Goal: Task Accomplishment & Management: Manage account settings

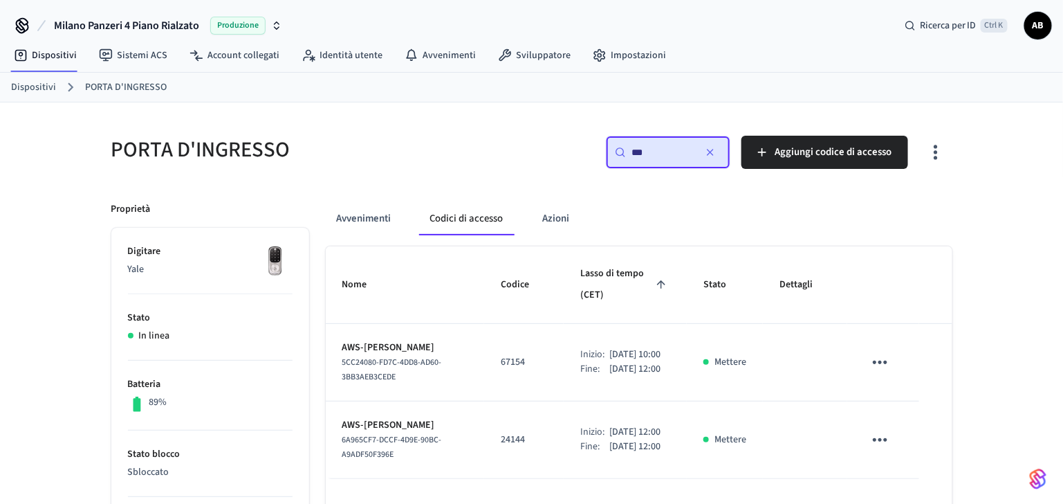
click at [479, 226] on button "Codici di accesso" at bounding box center [466, 218] width 95 height 33
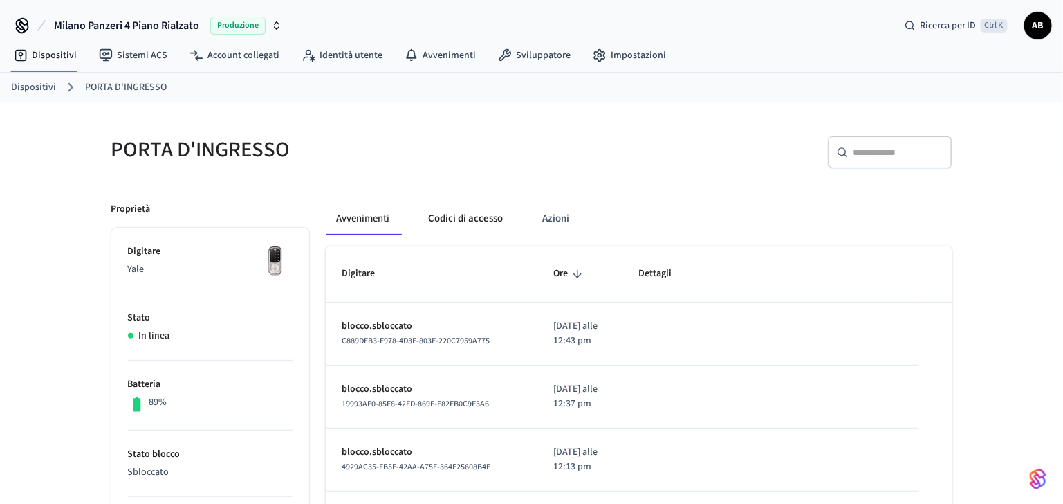
drag, startPoint x: 477, startPoint y: 221, endPoint x: 483, endPoint y: 225, distance: 7.5
click at [477, 221] on button "Codici di accesso" at bounding box center [466, 218] width 97 height 33
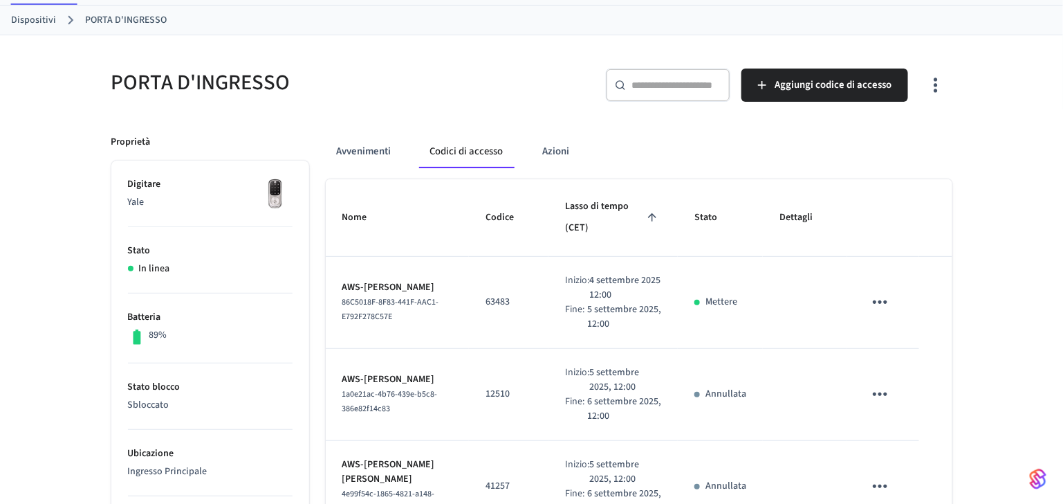
scroll to position [92, 0]
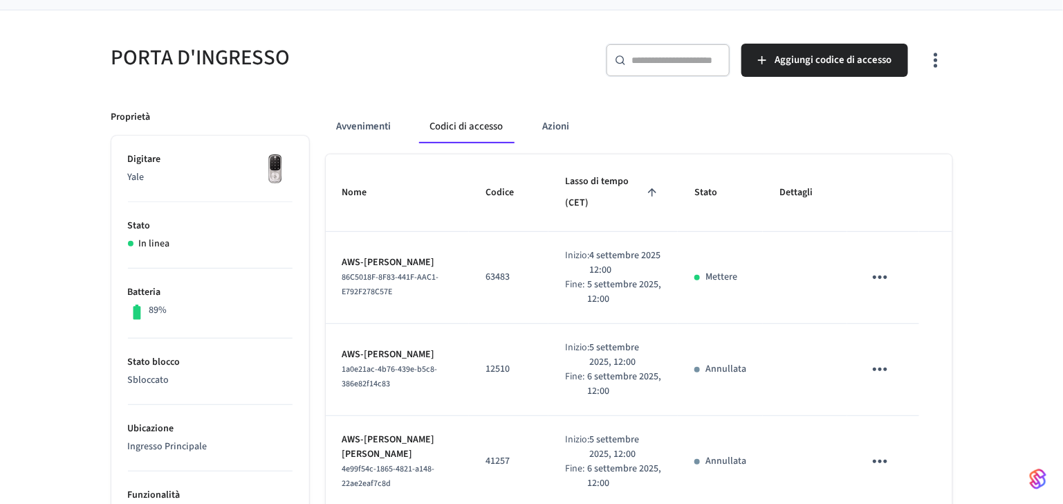
click at [656, 60] on input "text" at bounding box center [677, 60] width 90 height 14
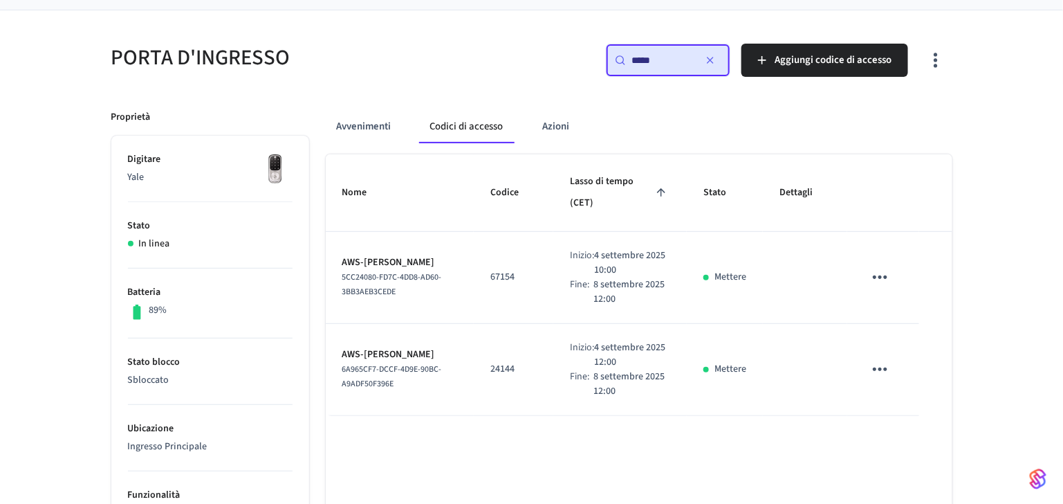
type input "*****"
drag, startPoint x: 522, startPoint y: 280, endPoint x: 486, endPoint y: 282, distance: 36.8
click at [486, 282] on td "67154" at bounding box center [514, 278] width 80 height 92
copy p "67154"
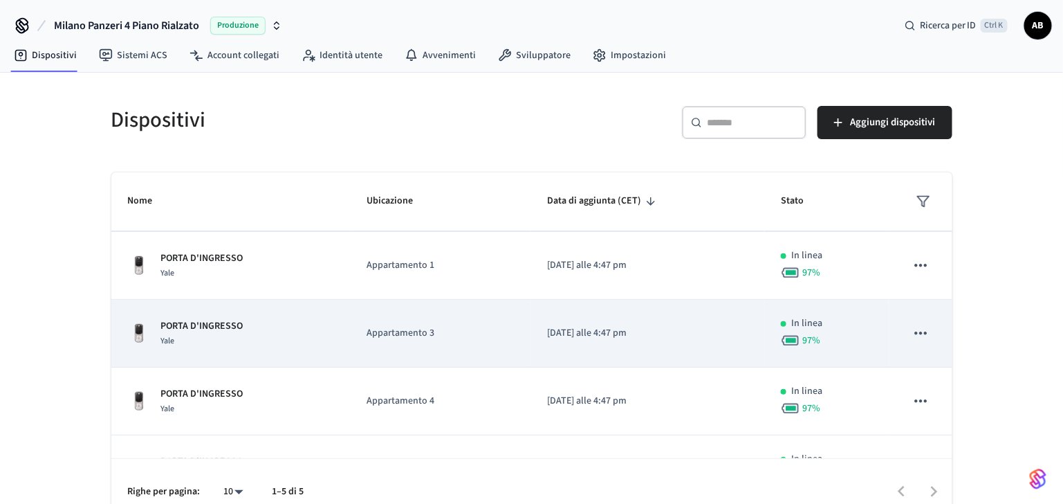
scroll to position [111, 0]
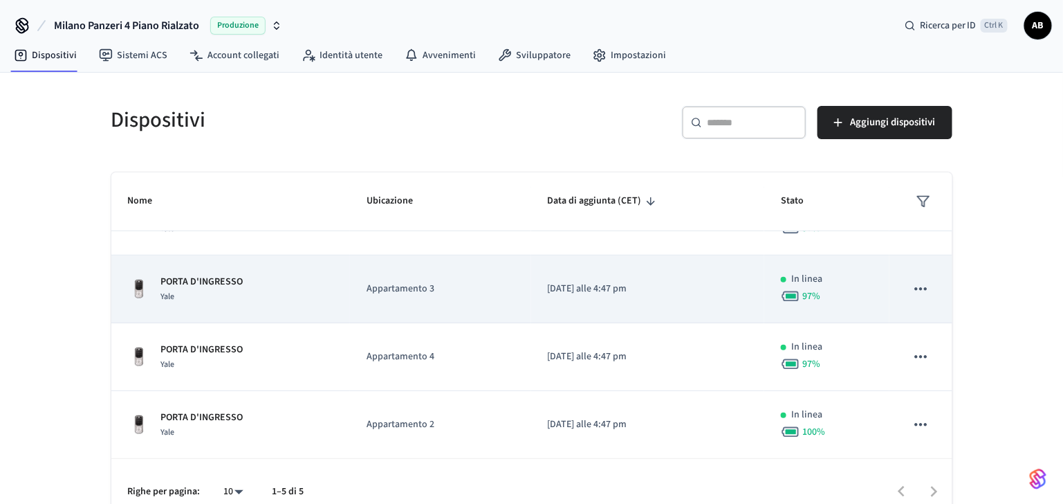
click at [215, 275] on p "PORTA D'INGRESSO" at bounding box center [202, 282] width 82 height 15
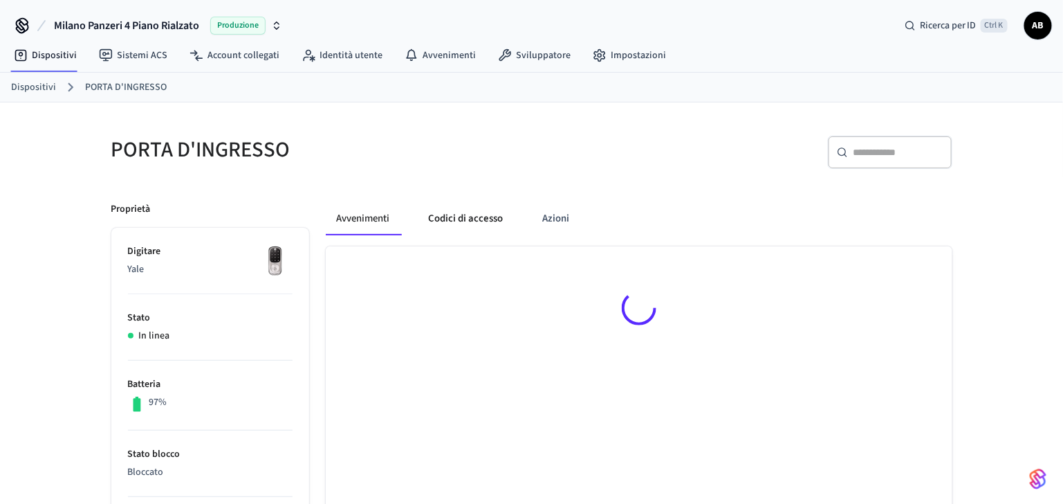
click at [496, 216] on button "Codici di accesso" at bounding box center [466, 218] width 97 height 33
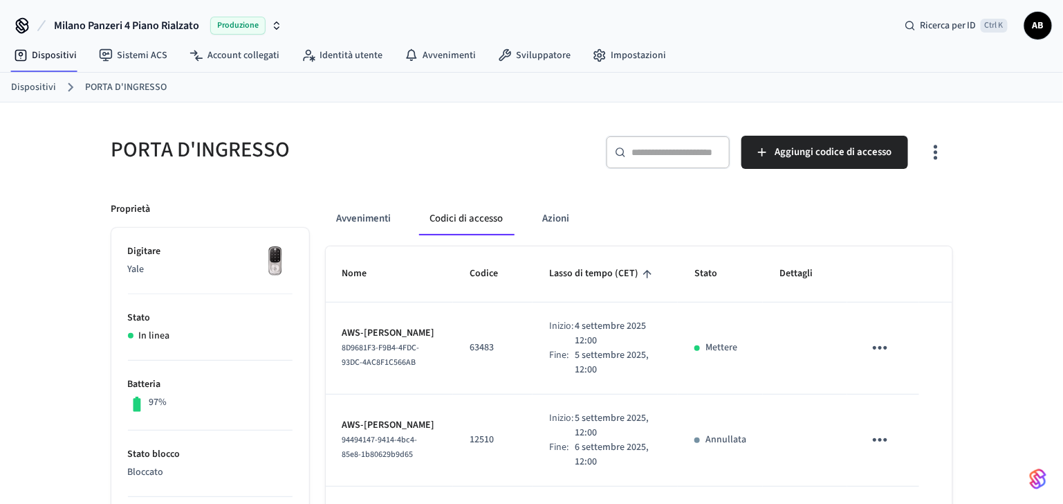
click at [646, 152] on input "text" at bounding box center [677, 152] width 90 height 14
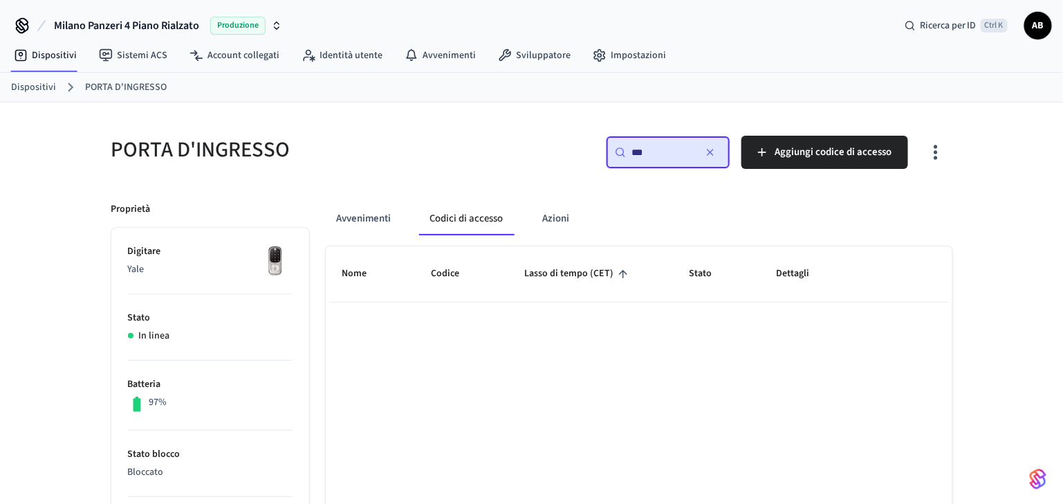
drag, startPoint x: 657, startPoint y: 148, endPoint x: 622, endPoint y: 148, distance: 34.6
click at [622, 148] on div "​ *** ​" at bounding box center [668, 152] width 125 height 33
drag, startPoint x: 660, startPoint y: 145, endPoint x: 582, endPoint y: 149, distance: 78.3
click at [582, 149] on div "​ *** ​ Aggiungi codice di accesso" at bounding box center [746, 158] width 412 height 44
paste input "******"
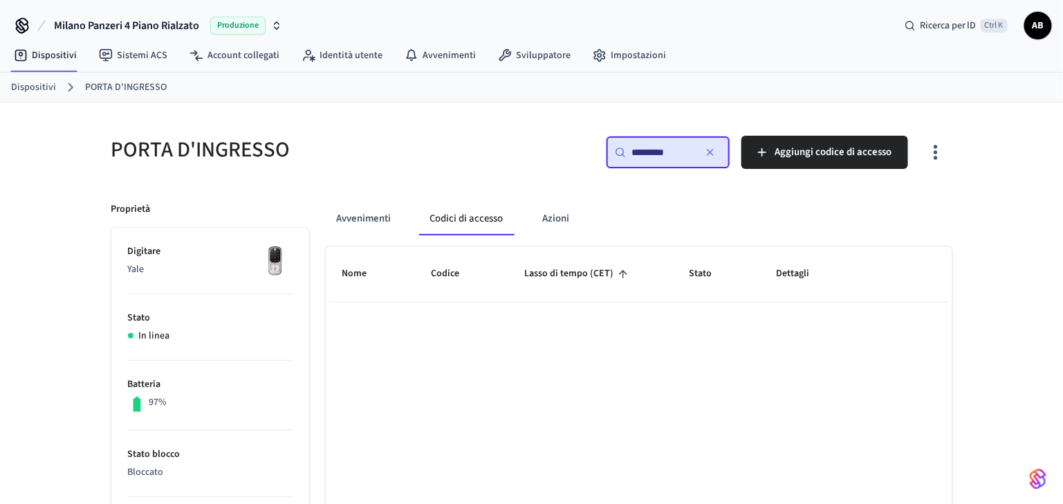
type input "*********"
click at [10, 78] on div "Dispositivi PORTA D'INGRESSO" at bounding box center [531, 88] width 1063 height 30
click at [44, 89] on link "Dispositivi" at bounding box center [33, 87] width 45 height 15
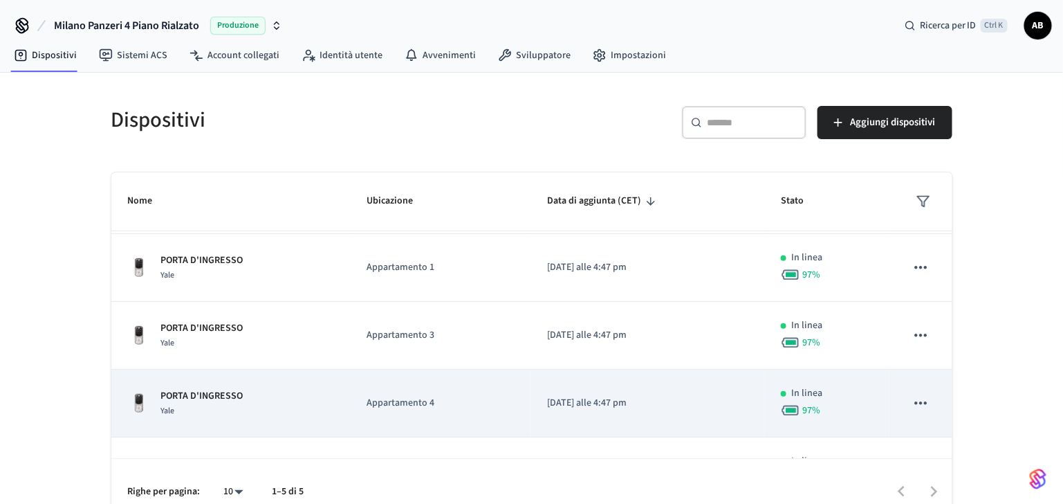
scroll to position [111, 0]
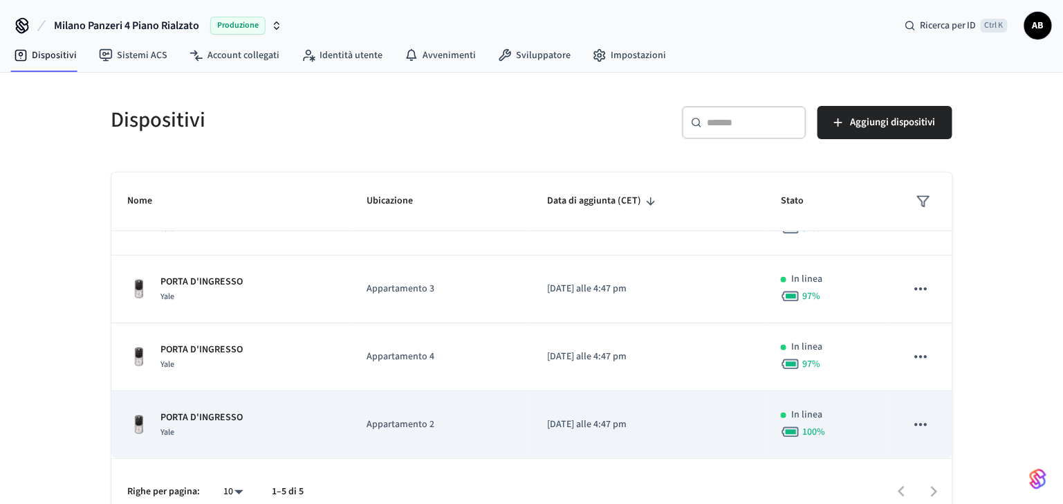
click at [195, 411] on p "PORTA D'INGRESSO" at bounding box center [202, 417] width 82 height 15
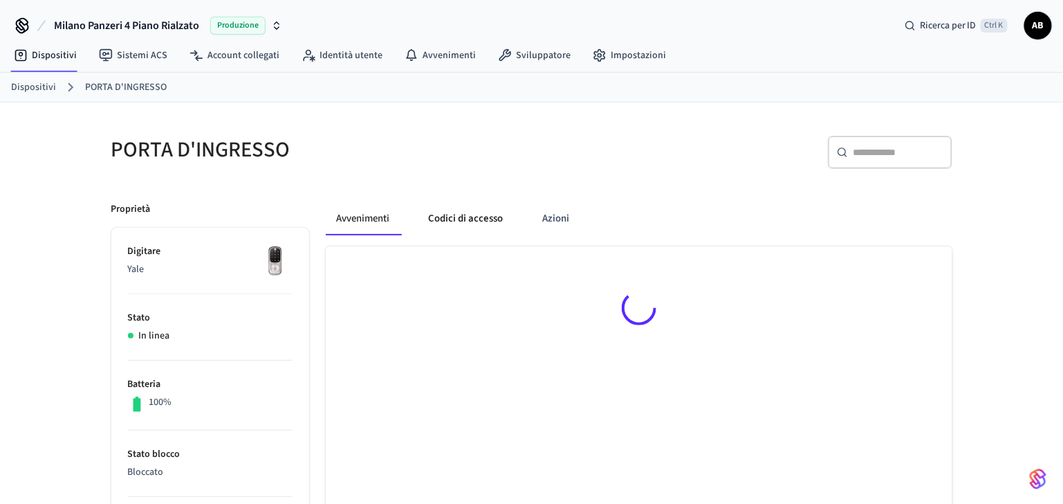
click at [470, 219] on button "Codici di accesso" at bounding box center [466, 218] width 97 height 33
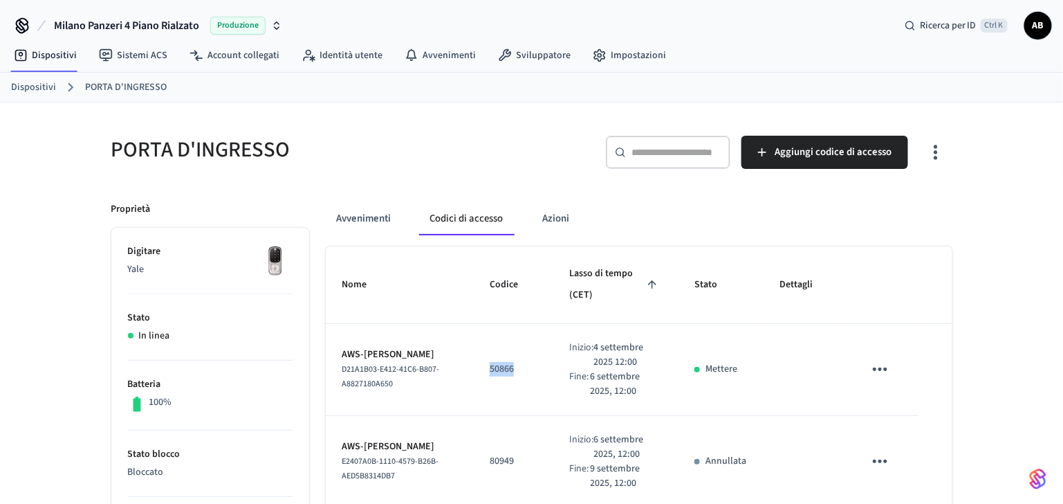
drag, startPoint x: 515, startPoint y: 369, endPoint x: 484, endPoint y: 372, distance: 30.5
click at [484, 372] on td "50866" at bounding box center [513, 370] width 80 height 92
drag, startPoint x: 484, startPoint y: 372, endPoint x: 435, endPoint y: 349, distance: 53.9
click at [435, 349] on p "AWS-[PERSON_NAME]" at bounding box center [400, 354] width 115 height 15
drag, startPoint x: 436, startPoint y: 349, endPoint x: 365, endPoint y: 353, distance: 71.4
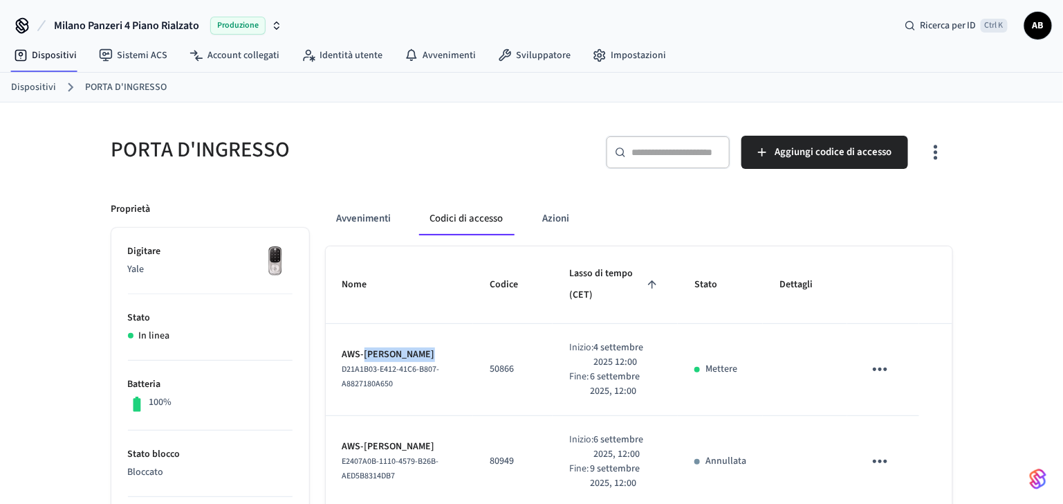
click at [365, 353] on p "AWS-[PERSON_NAME]" at bounding box center [400, 354] width 115 height 15
copy p "[PERSON_NAME]"
click at [51, 84] on link "Dispositivi" at bounding box center [33, 87] width 45 height 15
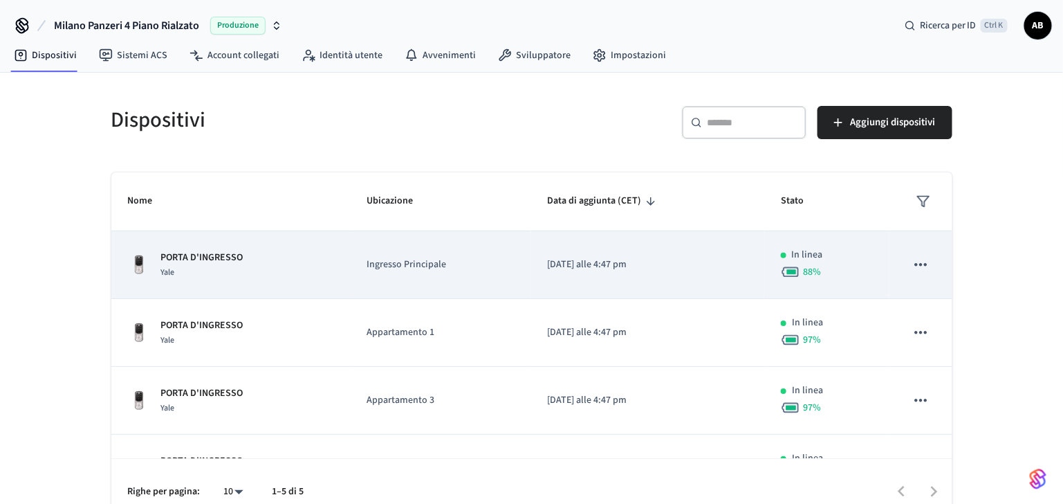
click at [223, 257] on p "PORTA D'INGRESSO" at bounding box center [202, 257] width 82 height 15
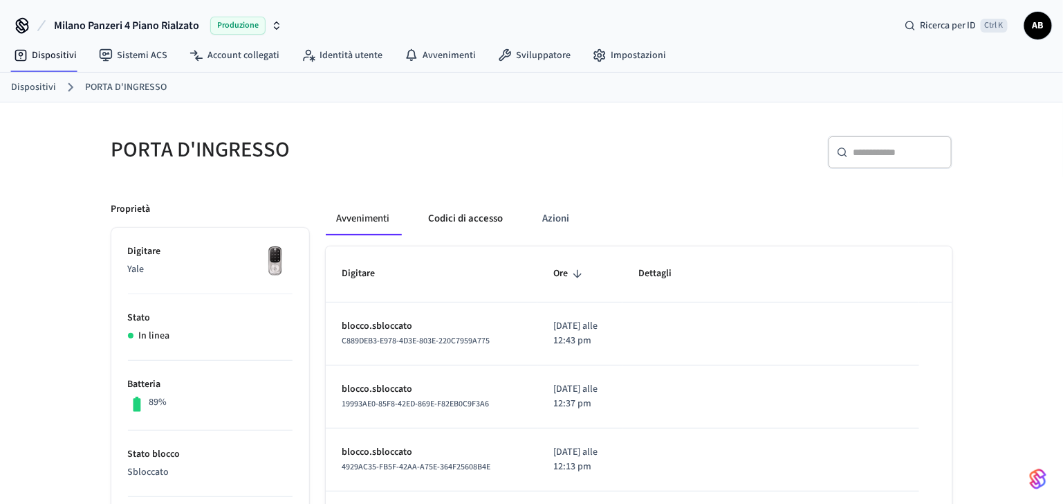
click at [467, 217] on button "Codici di accesso" at bounding box center [466, 218] width 97 height 33
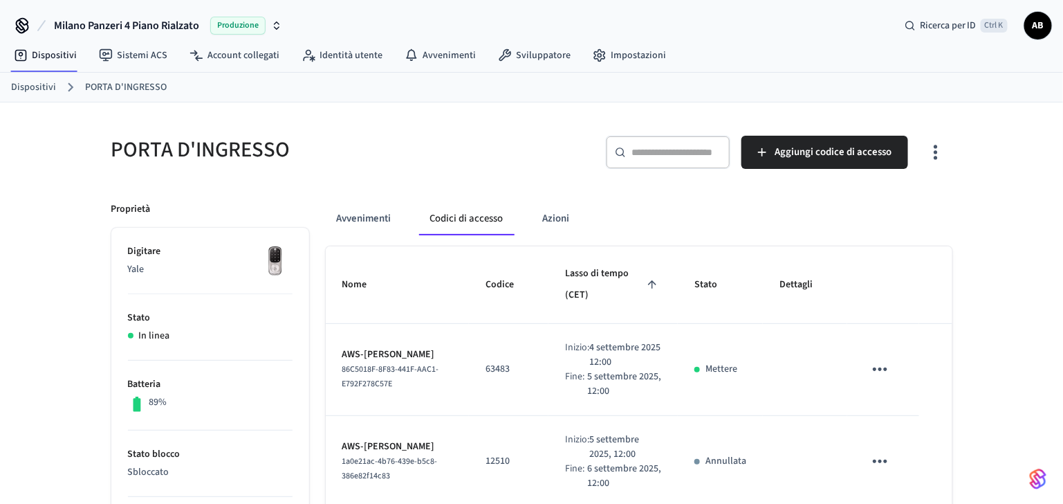
click at [646, 147] on input "text" at bounding box center [677, 152] width 90 height 14
paste input "**********"
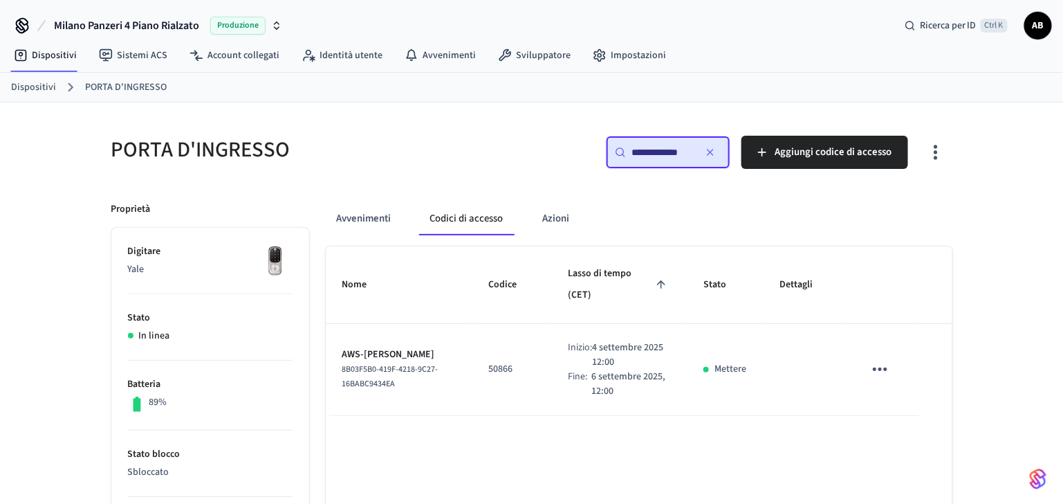
type input "**********"
click at [715, 151] on icon "button" at bounding box center [710, 152] width 11 height 11
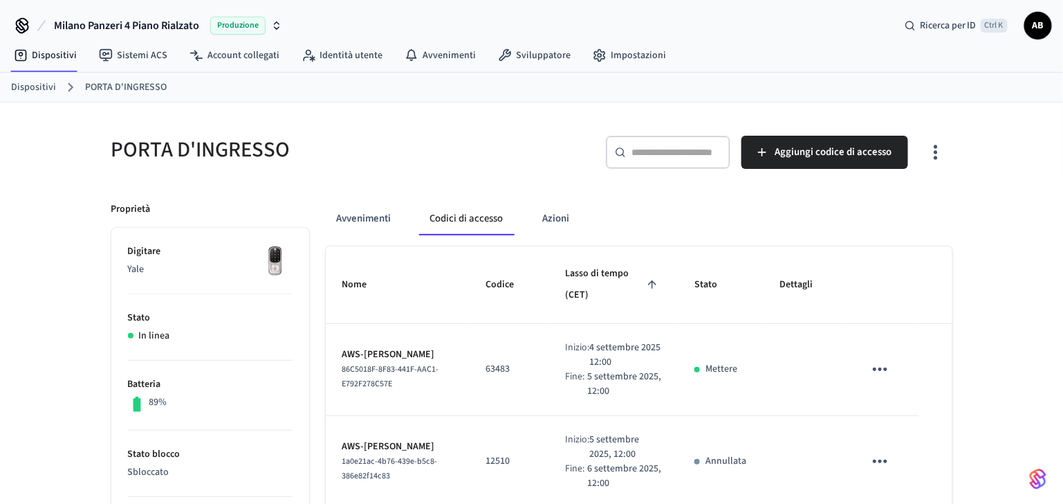
click at [662, 153] on input "text" at bounding box center [677, 152] width 90 height 14
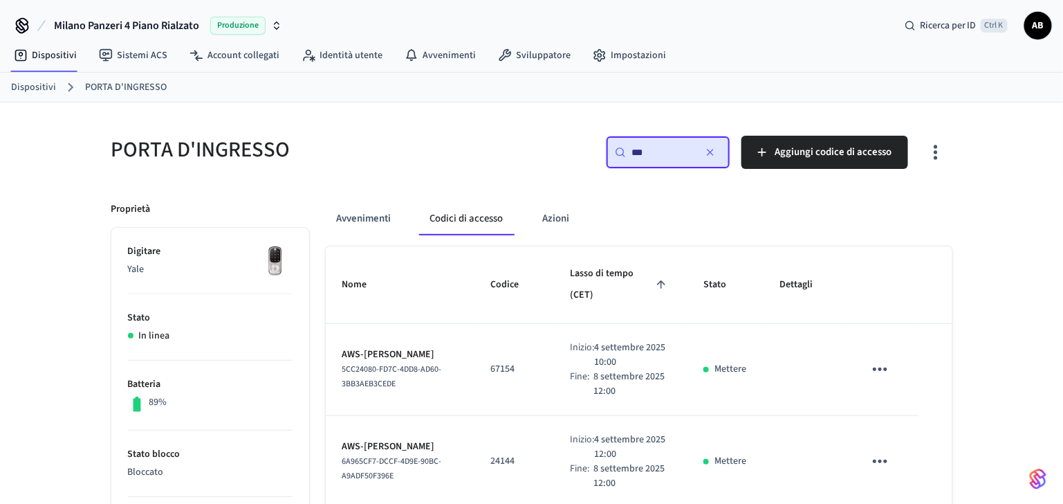
type input "***"
drag, startPoint x: 523, startPoint y: 360, endPoint x: 488, endPoint y: 365, distance: 34.9
click at [488, 365] on td "67154" at bounding box center [514, 370] width 80 height 92
copy p "67154"
click at [716, 155] on icon "button" at bounding box center [710, 152] width 11 height 11
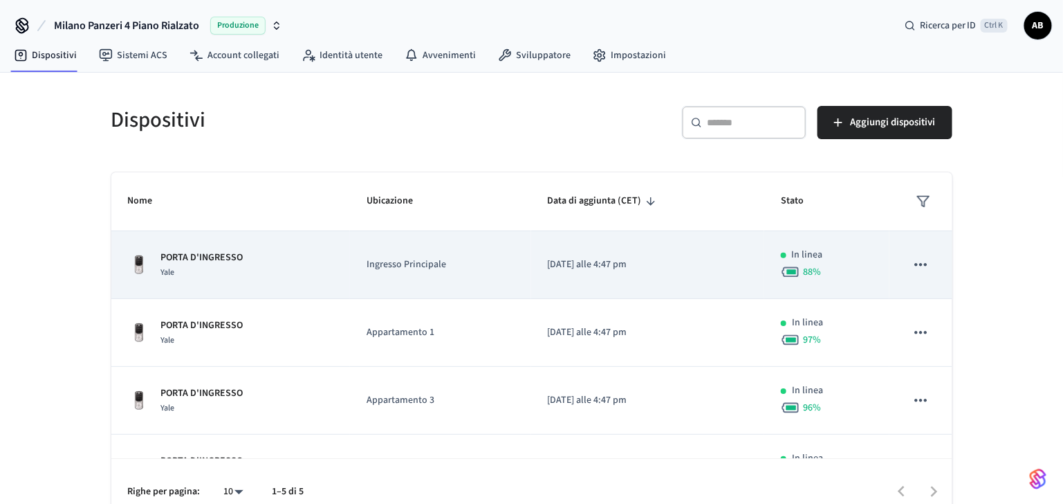
click at [196, 253] on p "PORTA D'INGRESSO" at bounding box center [202, 257] width 82 height 15
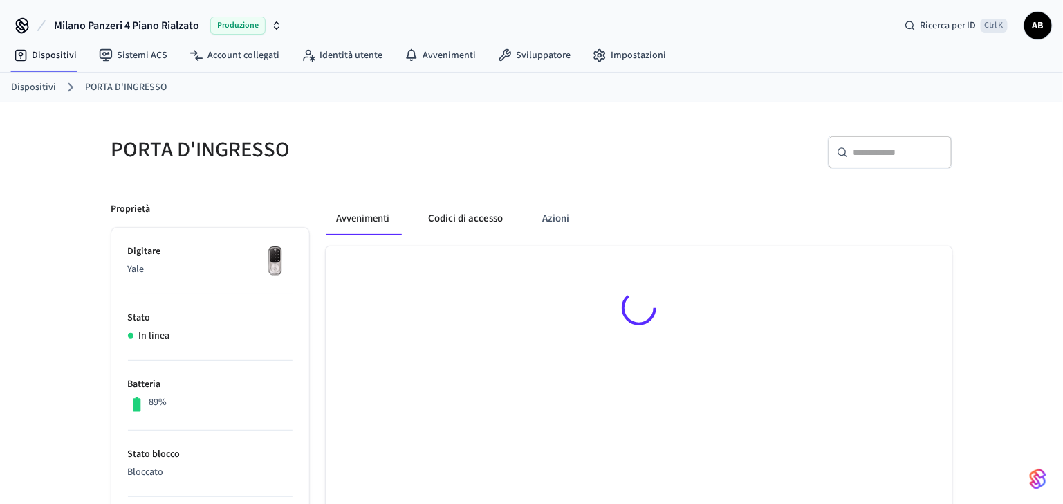
click at [477, 221] on button "Codici di accesso" at bounding box center [466, 218] width 97 height 33
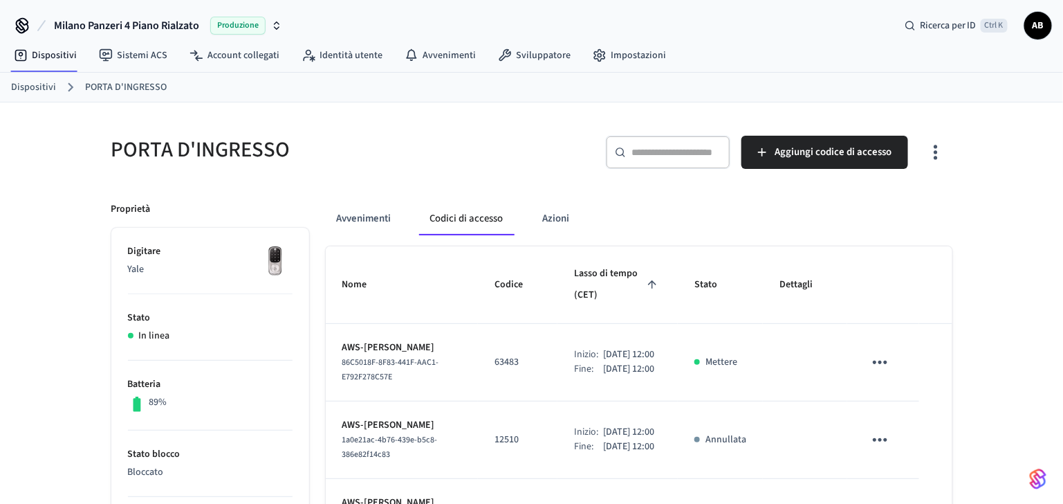
click at [659, 140] on div "​ ​" at bounding box center [668, 152] width 125 height 33
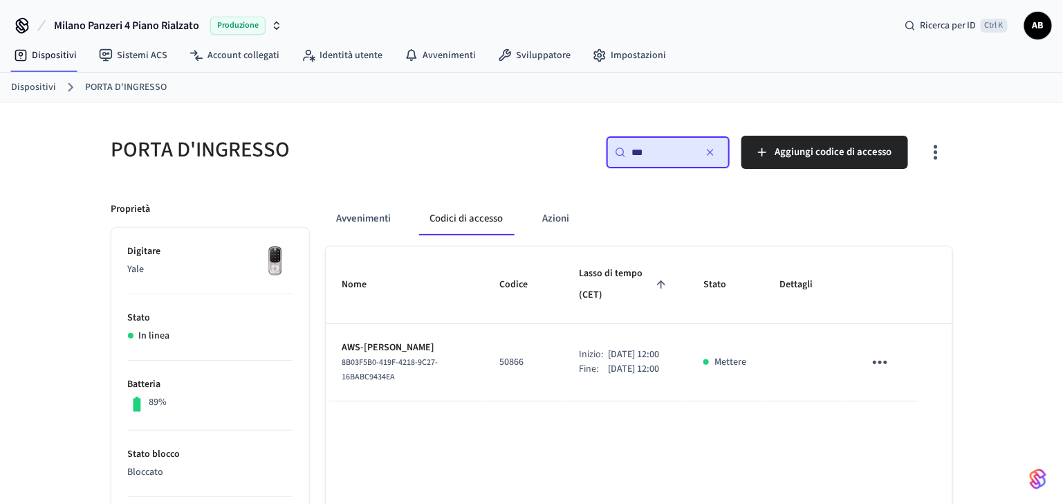
type input "***"
drag, startPoint x: 524, startPoint y: 370, endPoint x: 484, endPoint y: 372, distance: 40.2
click at [484, 372] on td "50866" at bounding box center [524, 362] width 80 height 77
copy p "50866"
